Goal: Information Seeking & Learning: Learn about a topic

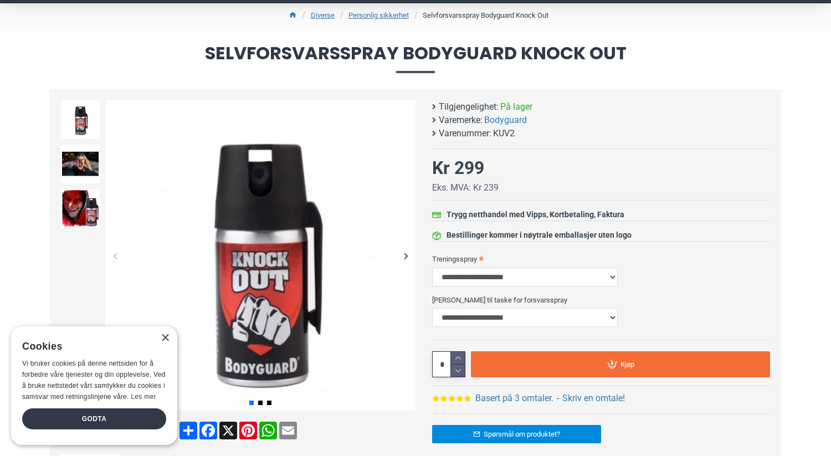
scroll to position [91, 0]
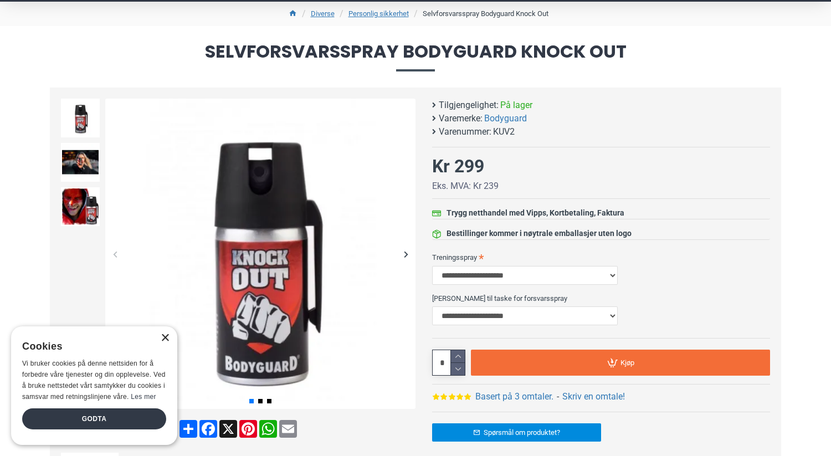
click at [166, 338] on div "×" at bounding box center [165, 338] width 8 height 8
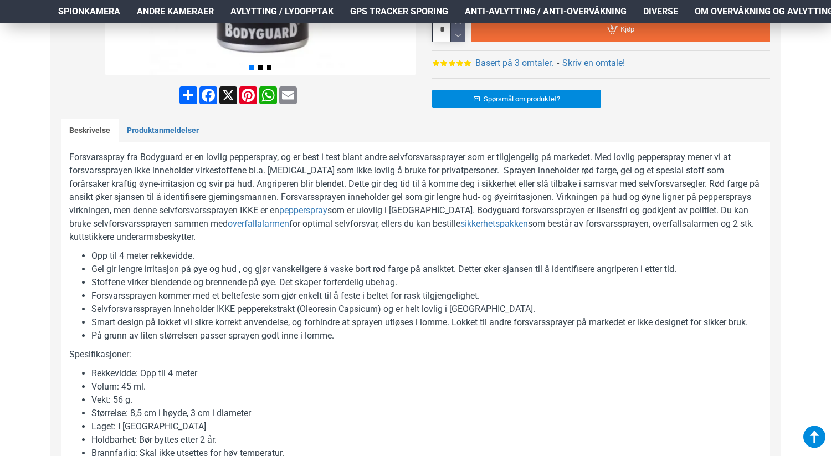
scroll to position [427, 0]
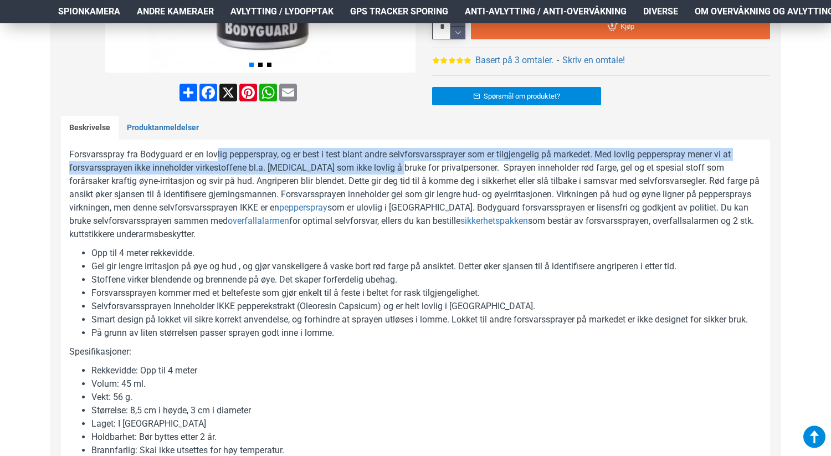
drag, startPoint x: 218, startPoint y: 152, endPoint x: 396, endPoint y: 165, distance: 178.9
click at [396, 165] on p "Forsvarsspray fra Bodyguard er en lovlig pepperspray, og er best i test blant a…" at bounding box center [415, 194] width 693 height 93
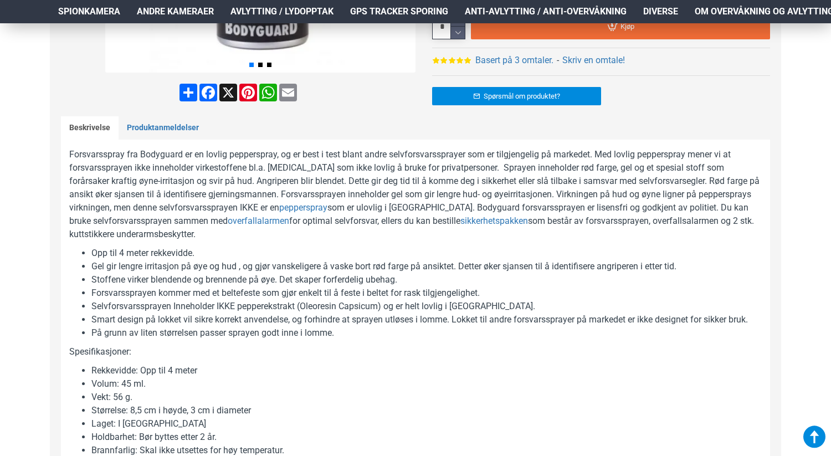
click at [426, 164] on p "Forsvarsspray fra Bodyguard er en lovlig pepperspray, og er best i test blant a…" at bounding box center [415, 194] width 693 height 93
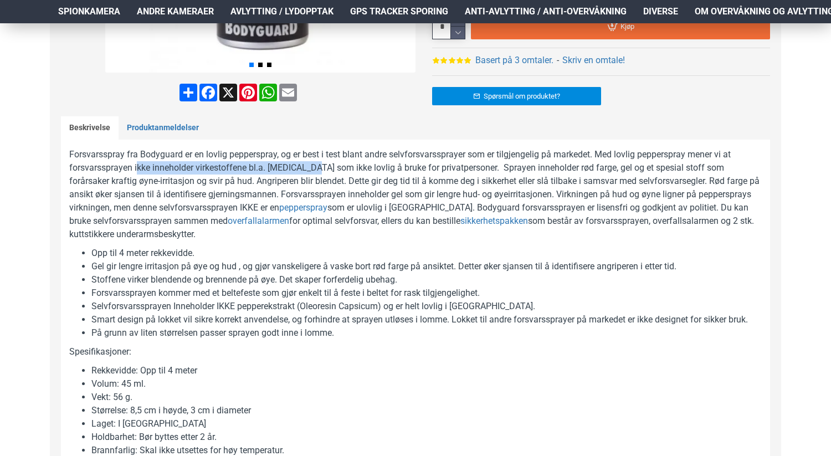
drag, startPoint x: 136, startPoint y: 164, endPoint x: 313, endPoint y: 173, distance: 176.5
click at [313, 173] on p "Forsvarsspray fra Bodyguard er en lovlig pepperspray, og er best i test blant a…" at bounding box center [415, 194] width 693 height 93
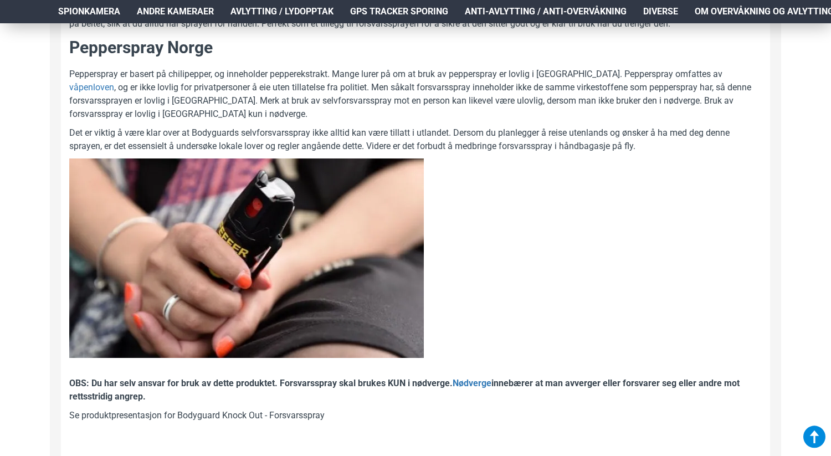
scroll to position [920, 0]
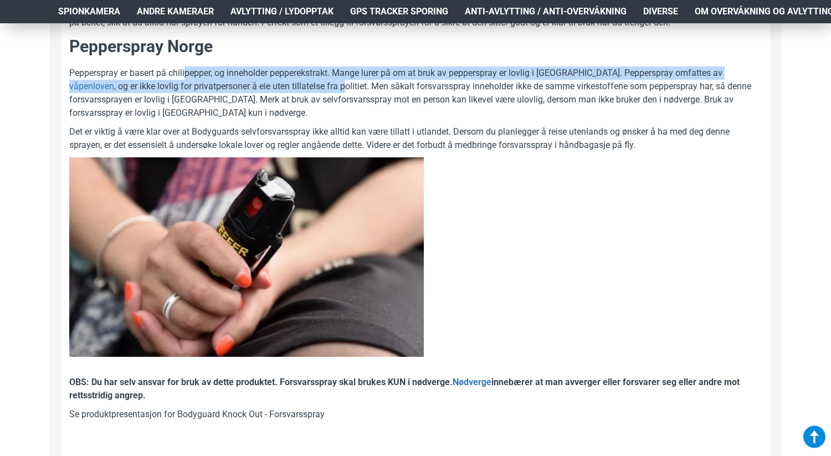
drag, startPoint x: 187, startPoint y: 71, endPoint x: 256, endPoint y: 83, distance: 69.2
click at [256, 83] on p "Pepperspray er basert på chilipepper, og inneholder pepperekstrakt. Mange lurer…" at bounding box center [415, 93] width 693 height 53
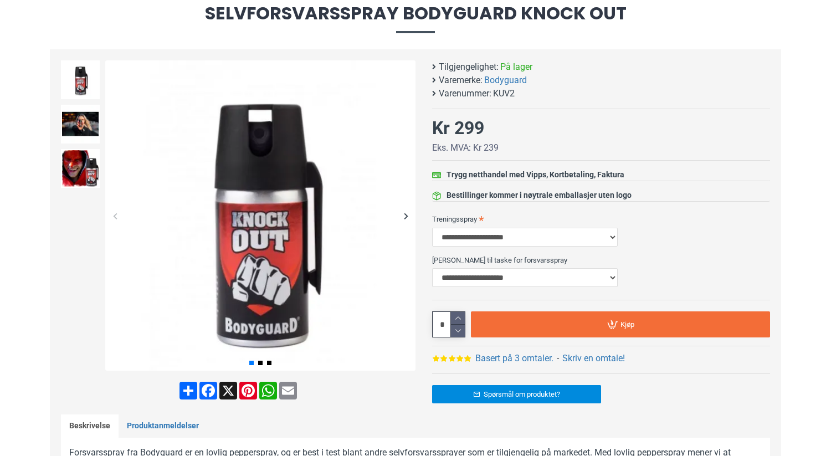
scroll to position [0, 0]
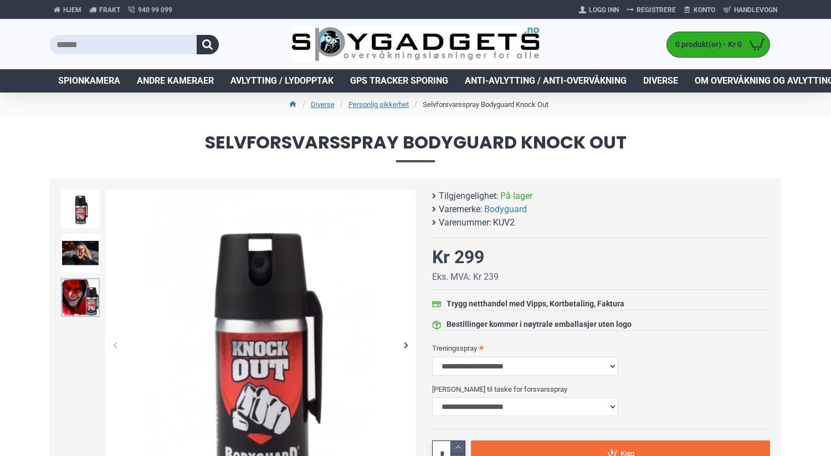
click at [76, 295] on img at bounding box center [80, 297] width 39 height 39
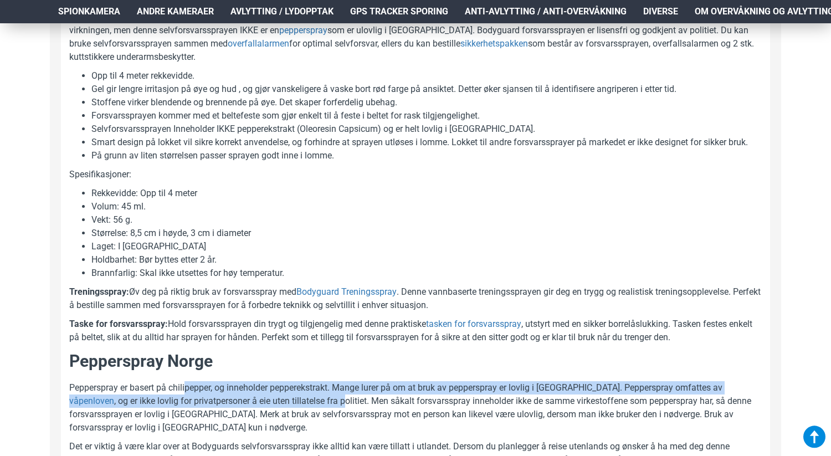
scroll to position [625, 0]
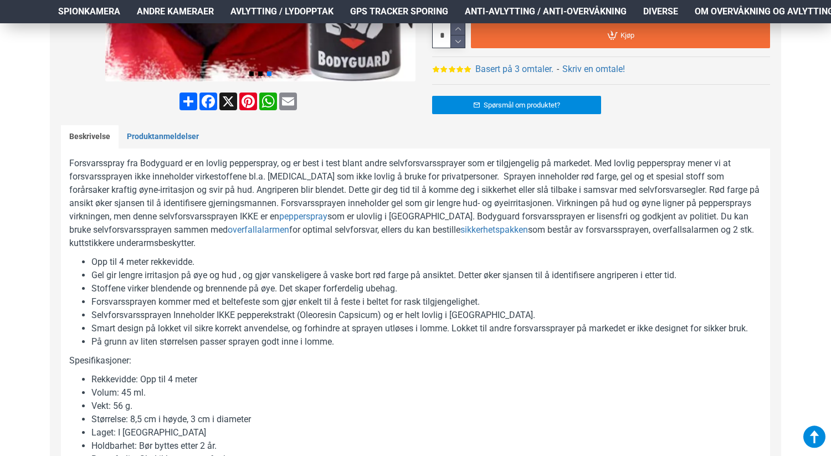
scroll to position [420, 0]
